Goal: Information Seeking & Learning: Understand process/instructions

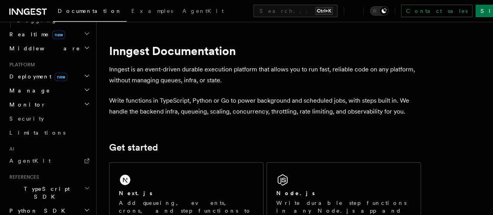
scroll to position [424, 0]
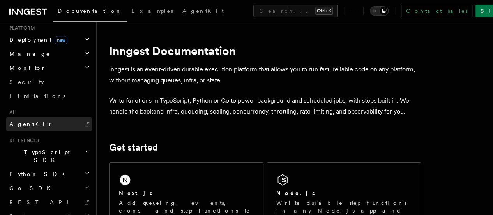
click at [35, 117] on link "AgentKit" at bounding box center [48, 124] width 85 height 14
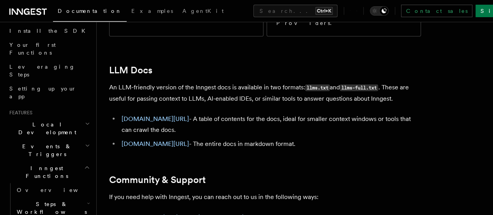
scroll to position [117, 0]
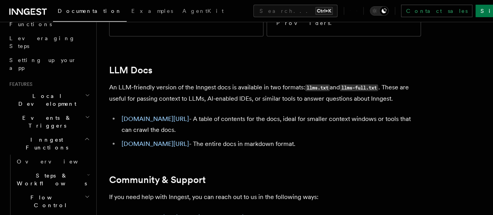
click at [84, 136] on icon "button" at bounding box center [87, 139] width 6 height 6
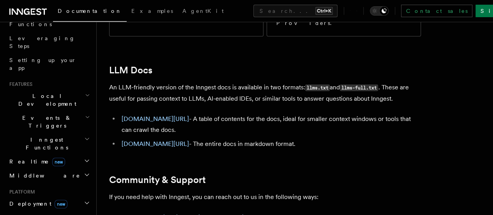
click at [84, 136] on icon "button" at bounding box center [87, 139] width 6 height 6
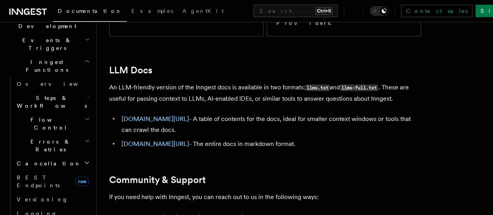
scroll to position [195, 0]
click at [88, 96] on icon "button" at bounding box center [89, 96] width 2 height 1
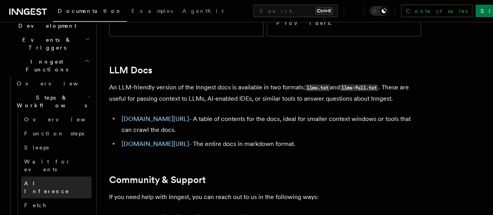
click at [63, 176] on link "AI Inference" at bounding box center [56, 187] width 71 height 22
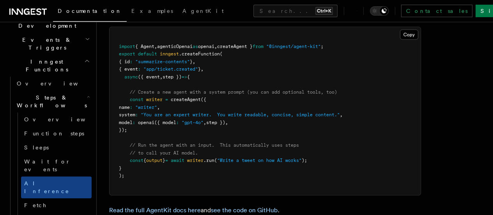
scroll to position [2378, 0]
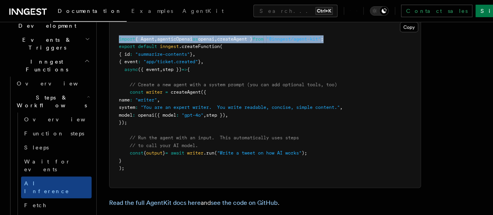
drag, startPoint x: 117, startPoint y: 74, endPoint x: 354, endPoint y: 75, distance: 237.1
click at [243, 75] on pre "import { Agent , agenticOpenai as openai , createAgent } from "@inngest/agent-k…" at bounding box center [265, 104] width 311 height 168
copy span "import { Agent , agenticOpenai as openai , createAgent } from "@inngest/agent-k…"
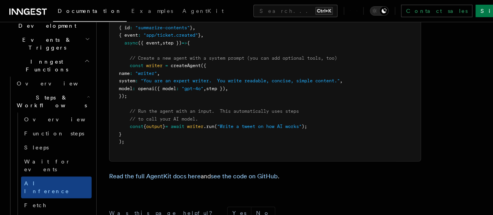
scroll to position [2417, 0]
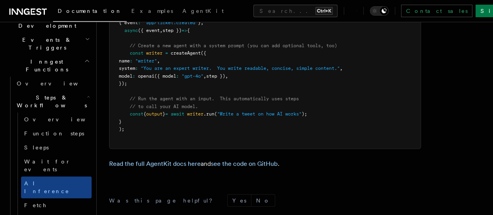
drag, startPoint x: 125, startPoint y: 89, endPoint x: 140, endPoint y: 118, distance: 33.5
click at [140, 118] on pre "import { Agent , agenticOpenai as openai , createAgent } from "@inngest/agent-k…" at bounding box center [265, 65] width 311 height 168
copy code "const writer = createAgent ({ name : "writer" , system : "You are an expert wri…"
click at [176, 79] on span "({ model" at bounding box center [165, 75] width 22 height 5
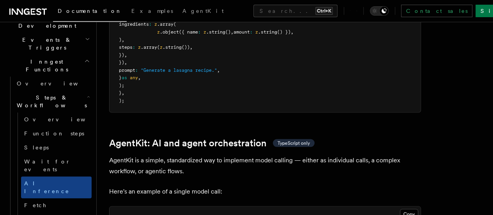
scroll to position [2156, 0]
